Goal: Task Accomplishment & Management: Manage account settings

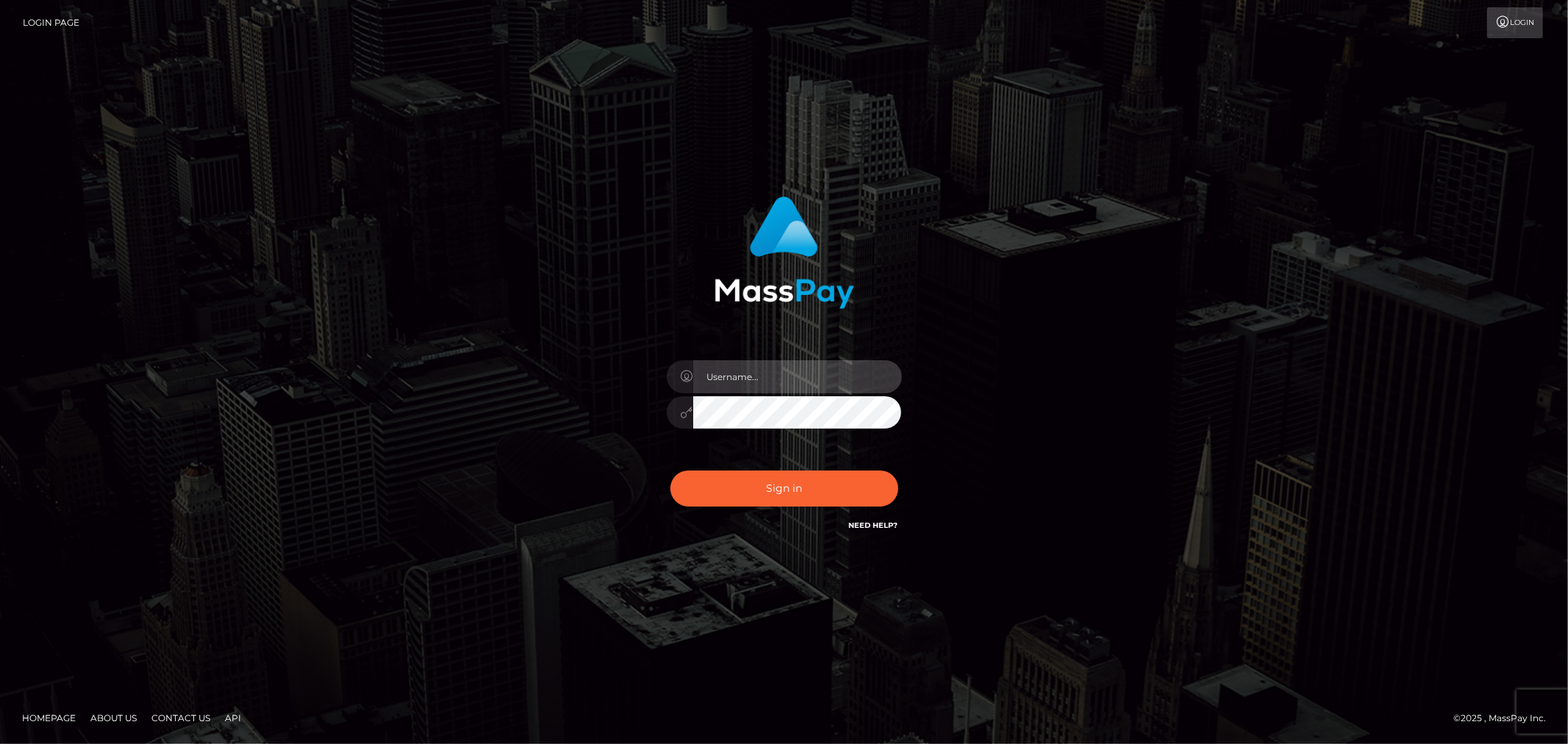
click at [797, 383] on input "text" at bounding box center [797, 377] width 209 height 33
type input "[PERSON_NAME].xcite"
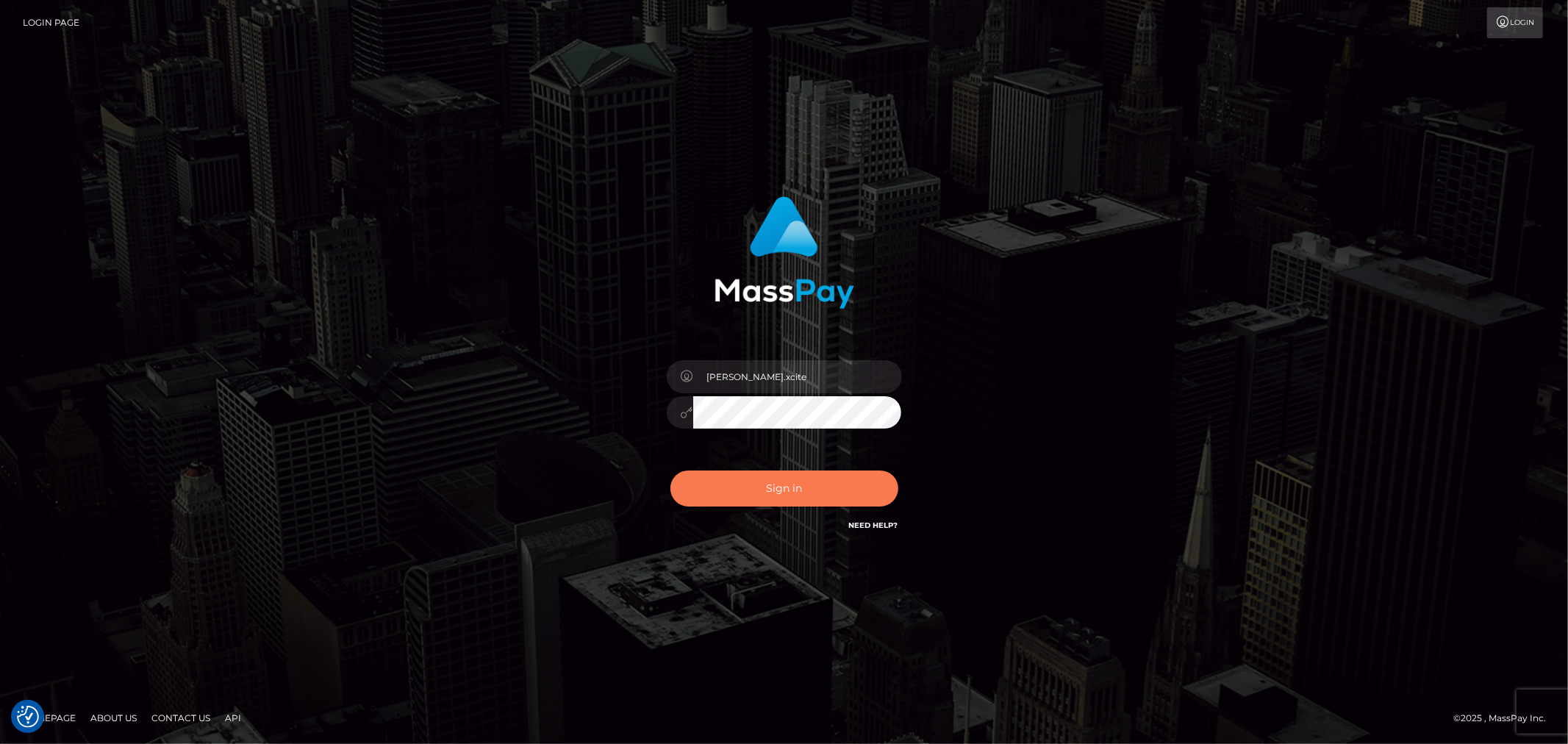
click at [829, 496] on button "Sign in" at bounding box center [784, 488] width 228 height 36
click at [1426, 376] on div "Sign in" at bounding box center [784, 372] width 1568 height 594
